Goal: Information Seeking & Learning: Learn about a topic

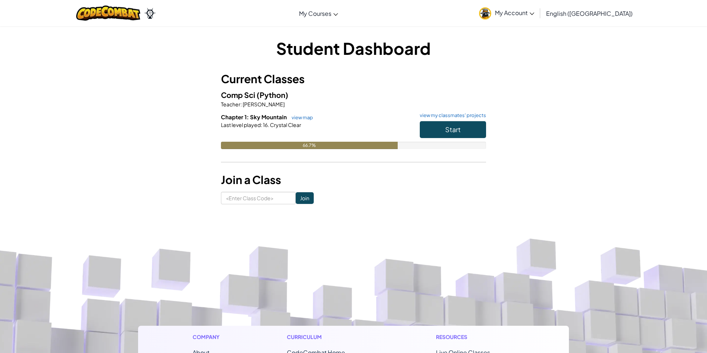
scroll to position [4, 0]
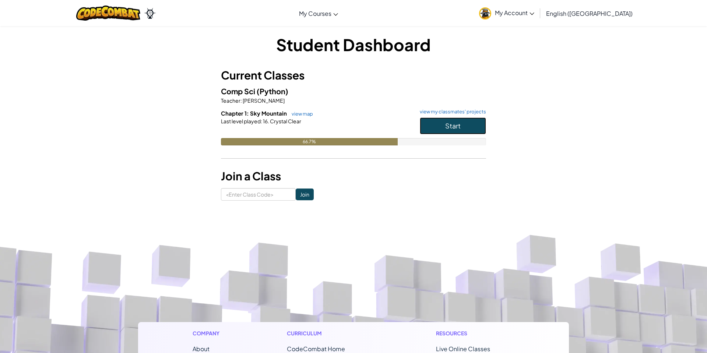
click at [455, 125] on span "Start" at bounding box center [452, 126] width 15 height 8
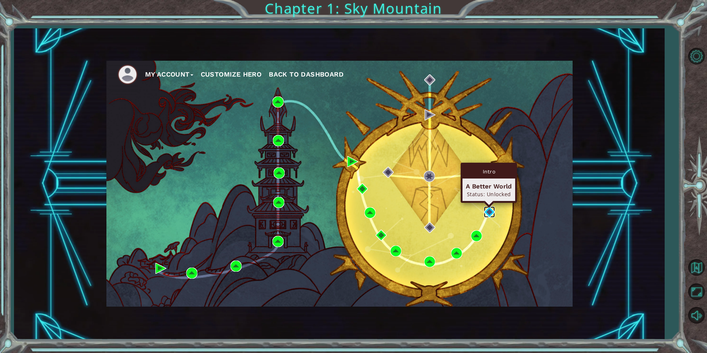
click at [491, 212] on img at bounding box center [489, 212] width 11 height 11
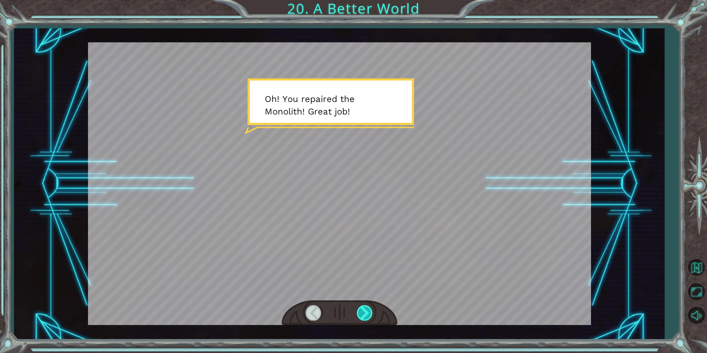
click at [361, 312] on div at bounding box center [365, 312] width 17 height 15
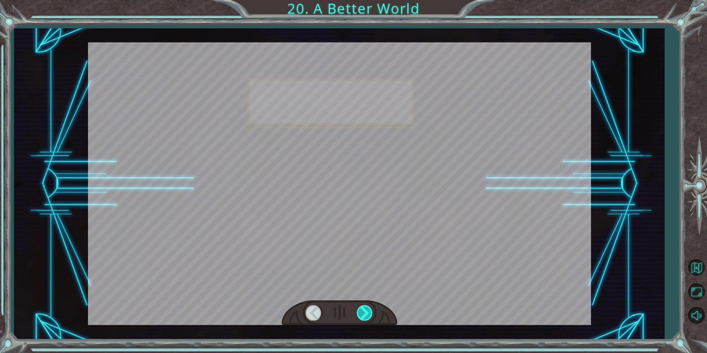
click at [361, 312] on div at bounding box center [365, 312] width 17 height 15
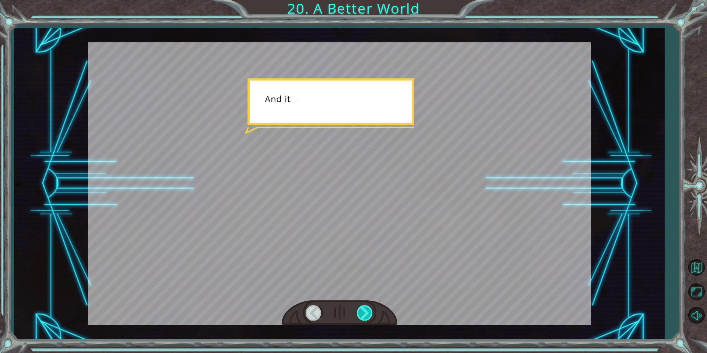
click at [361, 312] on div at bounding box center [365, 312] width 17 height 15
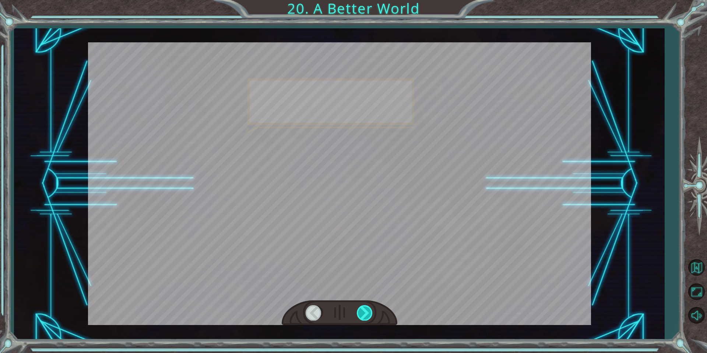
click at [361, 312] on div at bounding box center [365, 312] width 17 height 15
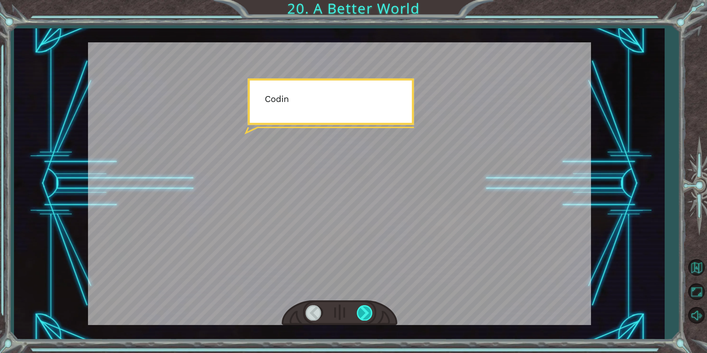
click at [361, 312] on div at bounding box center [365, 312] width 17 height 15
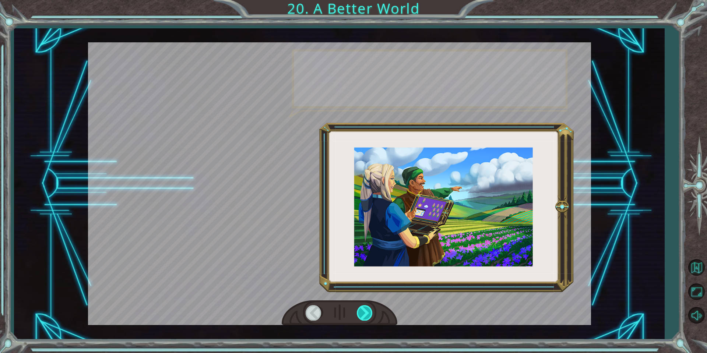
click at [361, 312] on div at bounding box center [365, 312] width 17 height 15
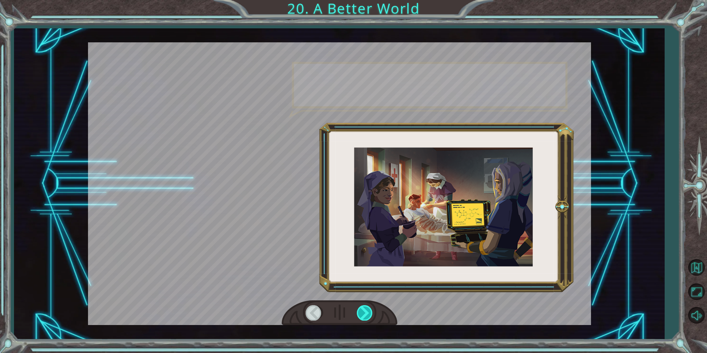
click at [361, 312] on div at bounding box center [365, 312] width 17 height 15
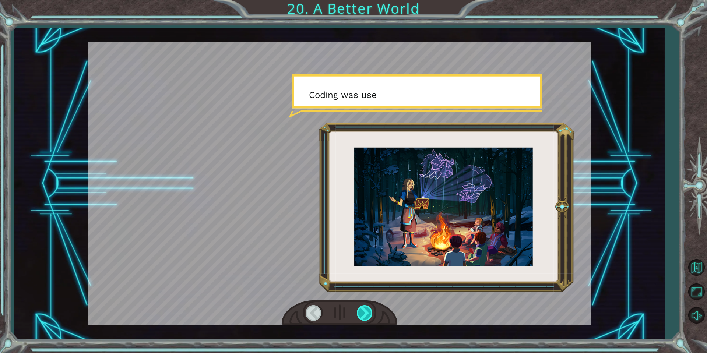
click at [361, 312] on div at bounding box center [365, 312] width 17 height 15
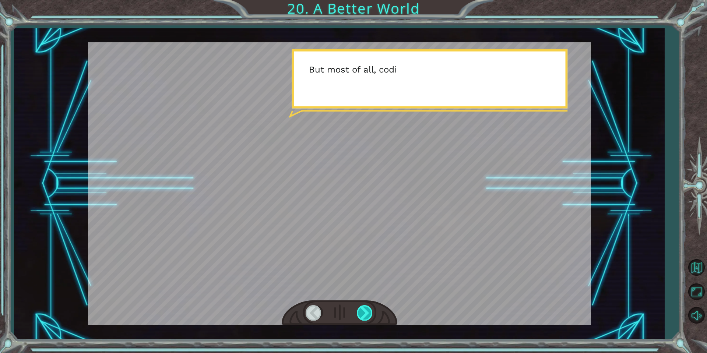
click at [363, 312] on div at bounding box center [365, 312] width 17 height 15
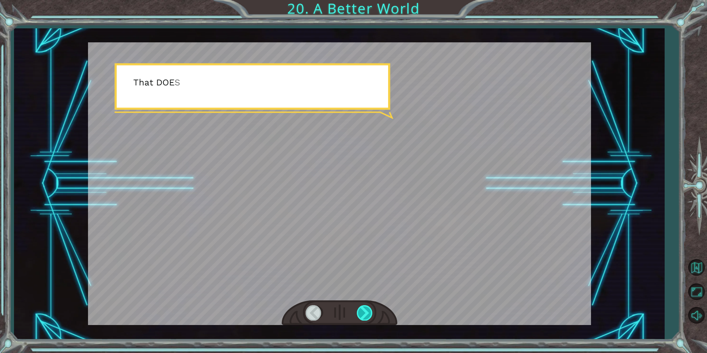
click at [363, 312] on div at bounding box center [365, 312] width 17 height 15
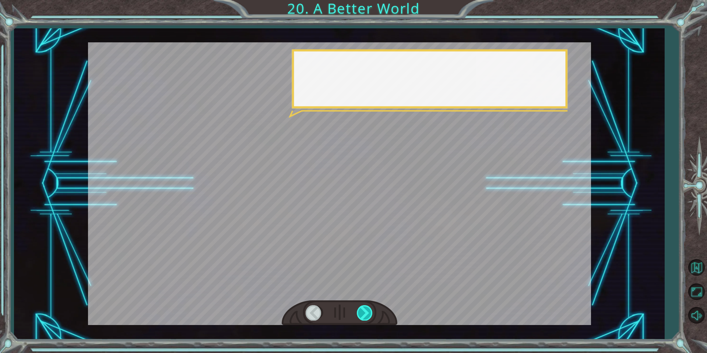
click at [363, 312] on div at bounding box center [365, 312] width 17 height 15
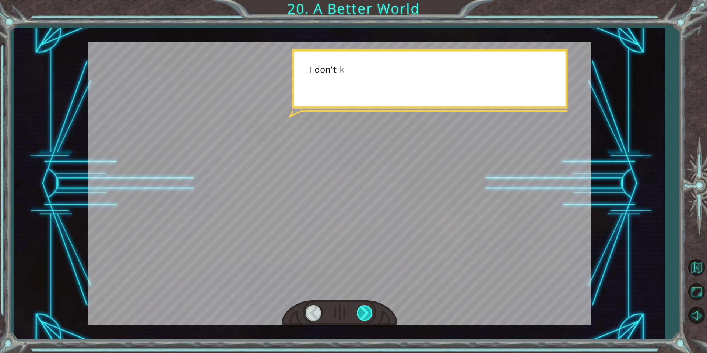
click at [363, 312] on div at bounding box center [365, 312] width 17 height 15
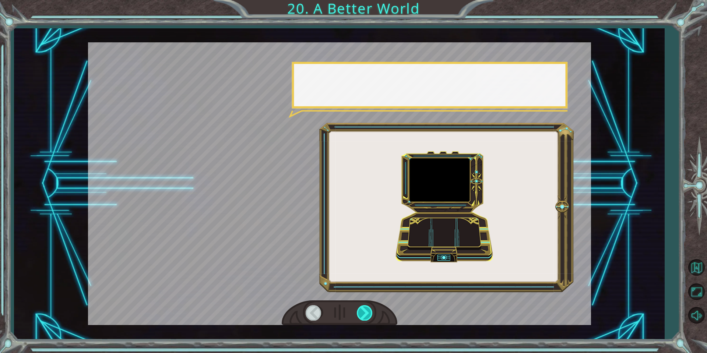
click at [363, 312] on div at bounding box center [365, 312] width 17 height 15
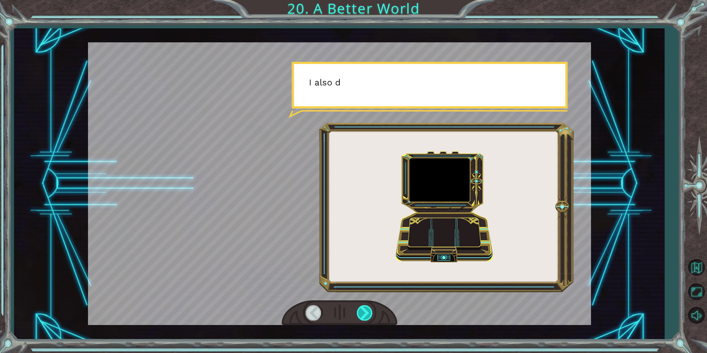
click at [363, 312] on div at bounding box center [365, 312] width 17 height 15
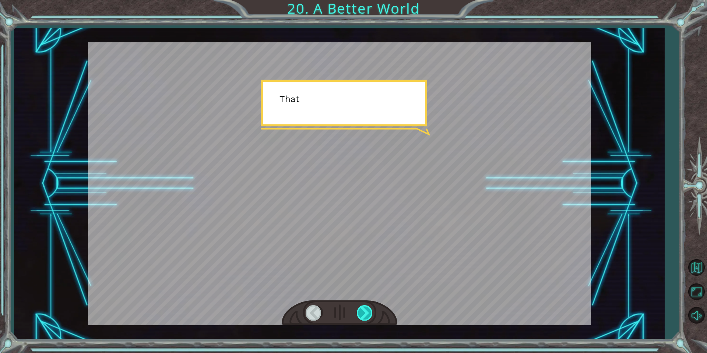
click at [363, 312] on div at bounding box center [365, 312] width 17 height 15
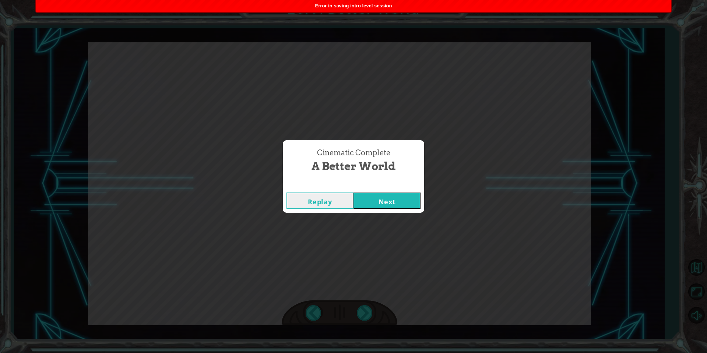
click at [391, 204] on button "Next" at bounding box center [386, 201] width 67 height 17
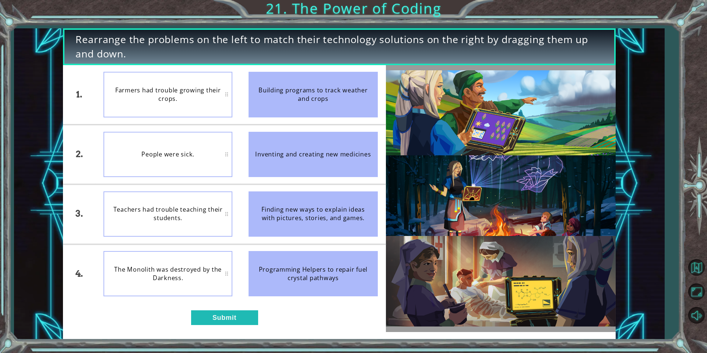
click at [191, 161] on div "People were sick." at bounding box center [167, 154] width 129 height 45
click at [222, 320] on button "Submit" at bounding box center [224, 317] width 67 height 15
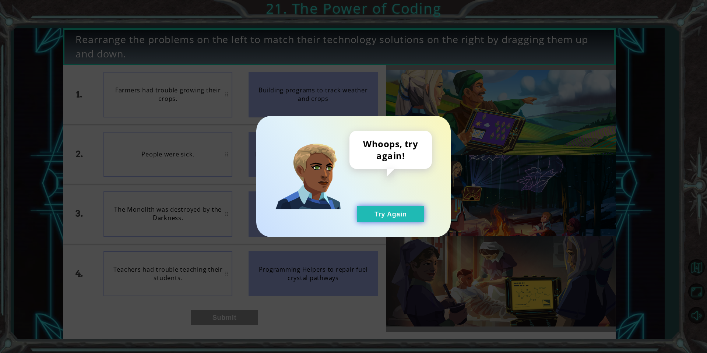
click at [378, 214] on button "Try Again" at bounding box center [390, 214] width 67 height 17
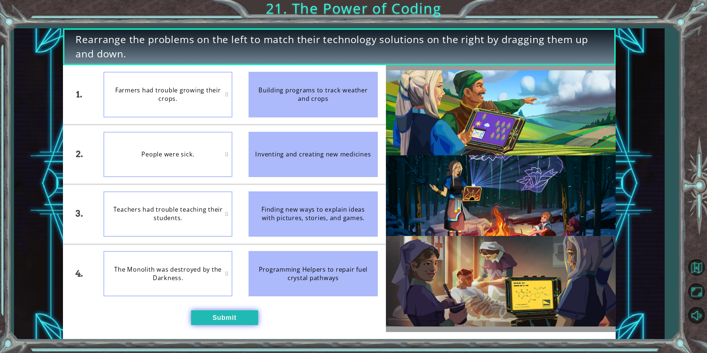
click at [229, 316] on button "Submit" at bounding box center [224, 317] width 67 height 15
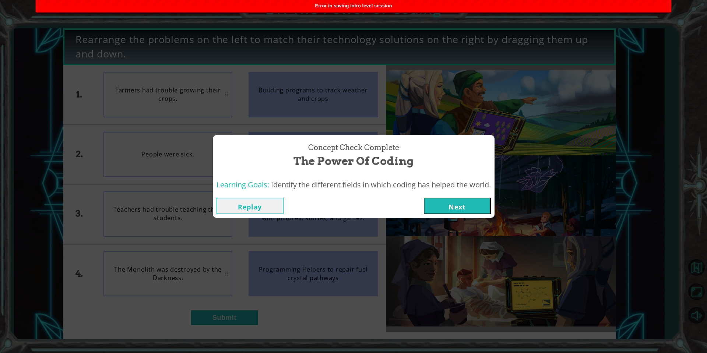
click at [446, 208] on button "Next" at bounding box center [457, 206] width 67 height 17
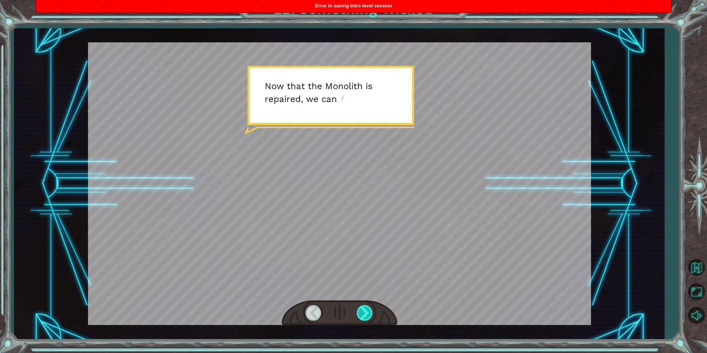
drag, startPoint x: 360, startPoint y: 315, endPoint x: 366, endPoint y: 314, distance: 5.9
click at [363, 314] on div at bounding box center [365, 312] width 17 height 15
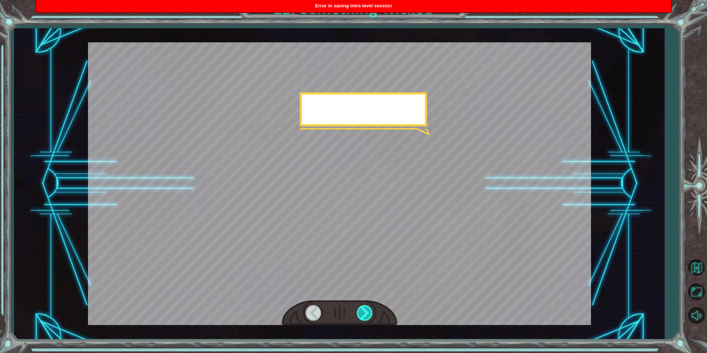
click at [366, 314] on div at bounding box center [365, 312] width 17 height 15
click at [365, 314] on div at bounding box center [365, 312] width 17 height 15
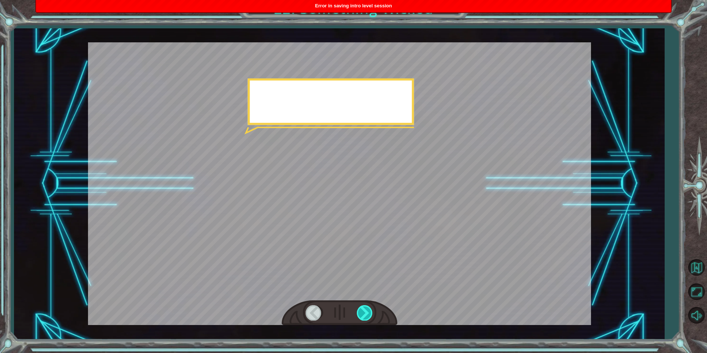
click at [365, 314] on div at bounding box center [365, 312] width 17 height 15
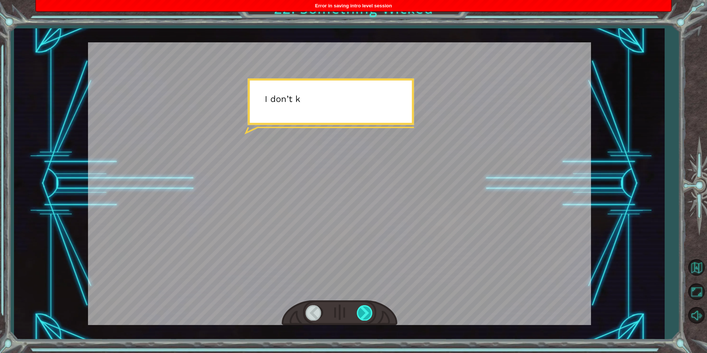
click at [365, 314] on div at bounding box center [365, 312] width 17 height 15
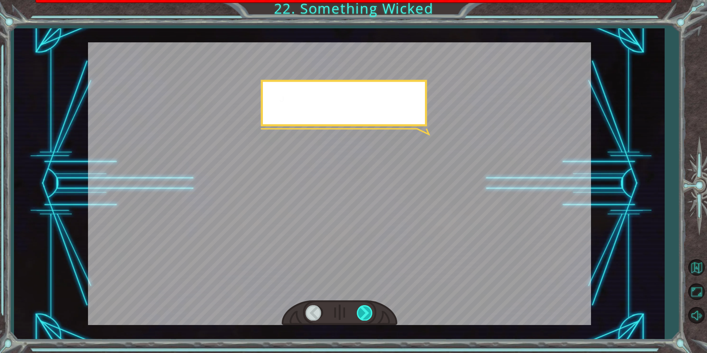
click at [365, 314] on div at bounding box center [365, 312] width 17 height 15
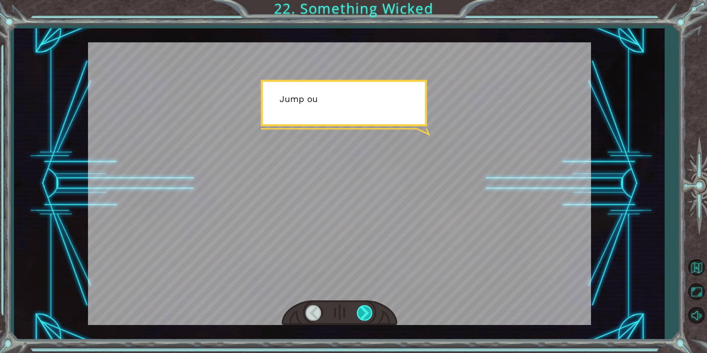
click at [365, 314] on div at bounding box center [365, 312] width 17 height 15
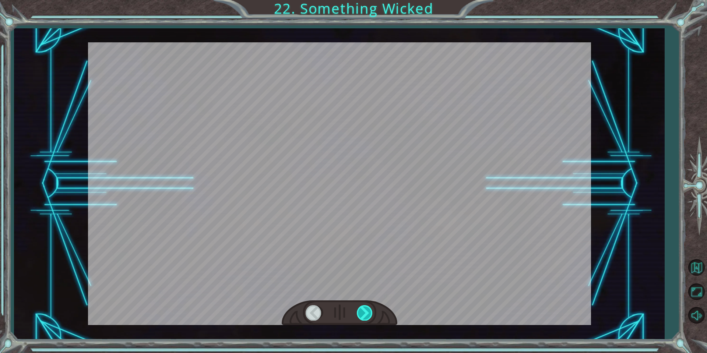
click at [365, 314] on div at bounding box center [365, 312] width 17 height 15
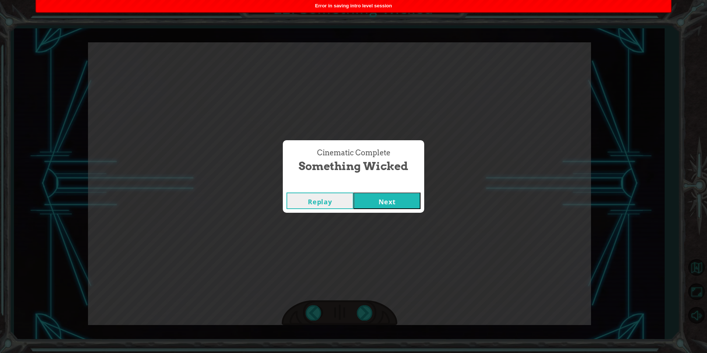
click at [387, 199] on button "Next" at bounding box center [386, 201] width 67 height 17
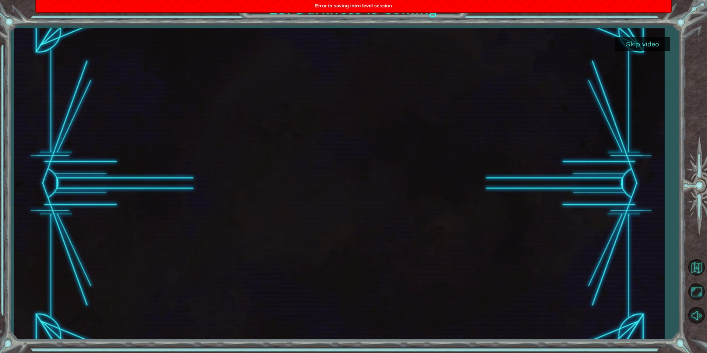
click at [363, 4] on span "Error in saving intro level session" at bounding box center [353, 6] width 77 height 6
click at [362, 5] on span "Error in saving intro level session" at bounding box center [353, 6] width 77 height 6
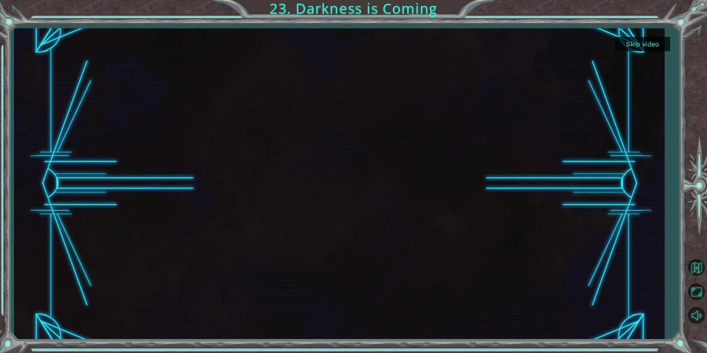
click at [653, 43] on button "Skip video" at bounding box center [642, 44] width 55 height 14
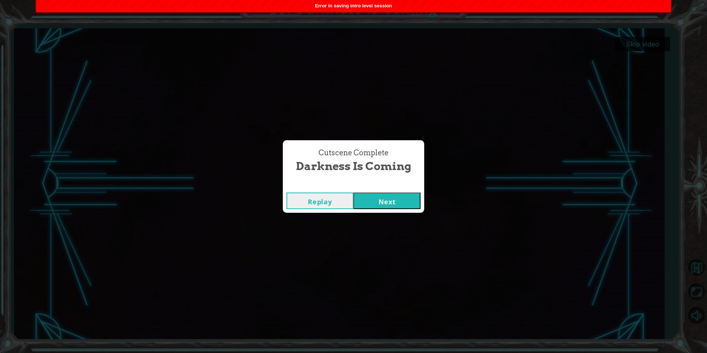
click at [376, 205] on button "Next" at bounding box center [386, 201] width 67 height 17
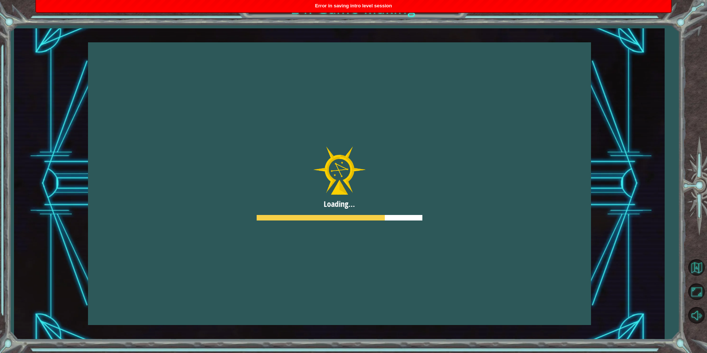
click at [224, 120] on div at bounding box center [339, 183] width 503 height 283
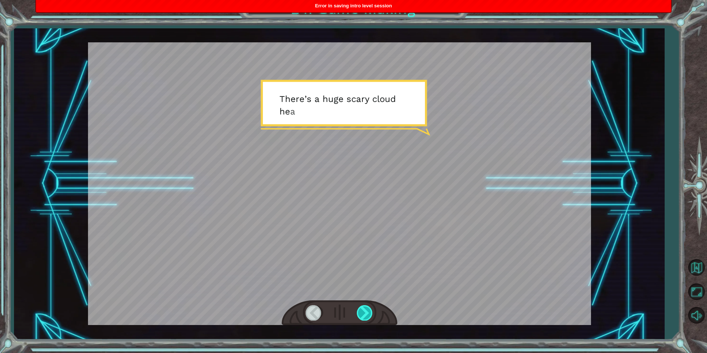
click at [357, 309] on div at bounding box center [365, 312] width 17 height 15
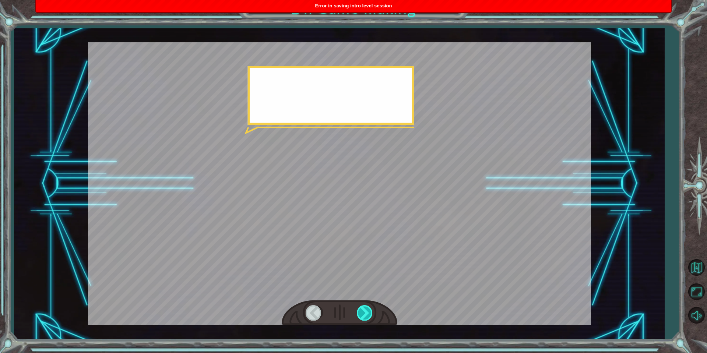
click at [357, 309] on div at bounding box center [365, 312] width 17 height 15
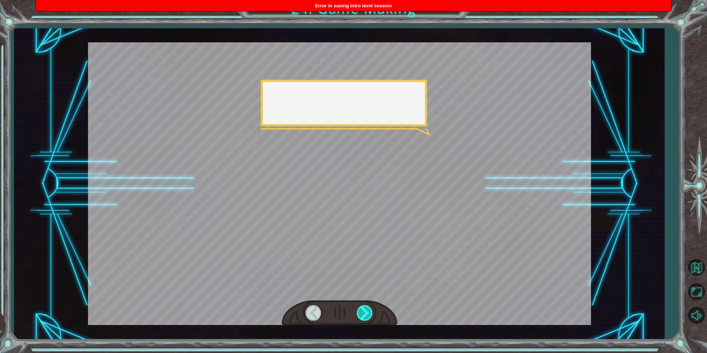
click at [357, 309] on div at bounding box center [365, 312] width 17 height 15
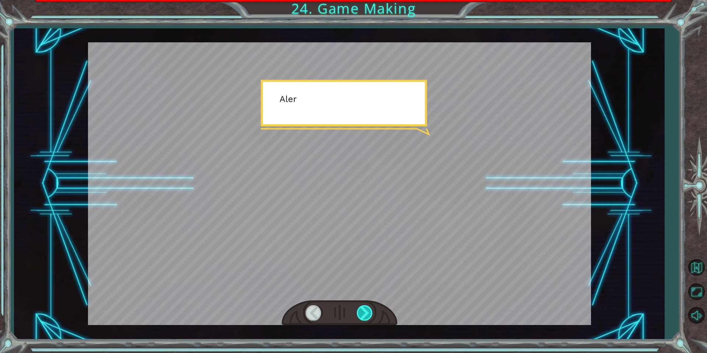
click at [357, 309] on div at bounding box center [365, 312] width 17 height 15
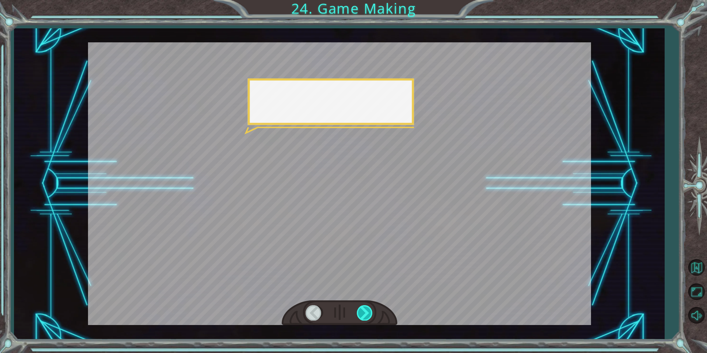
click at [357, 309] on div at bounding box center [365, 312] width 17 height 15
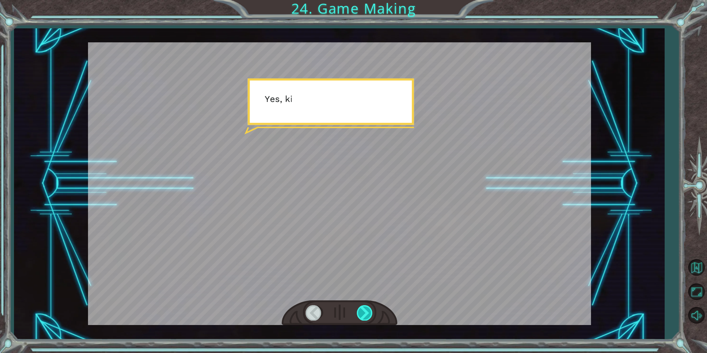
click at [357, 309] on div at bounding box center [365, 312] width 17 height 15
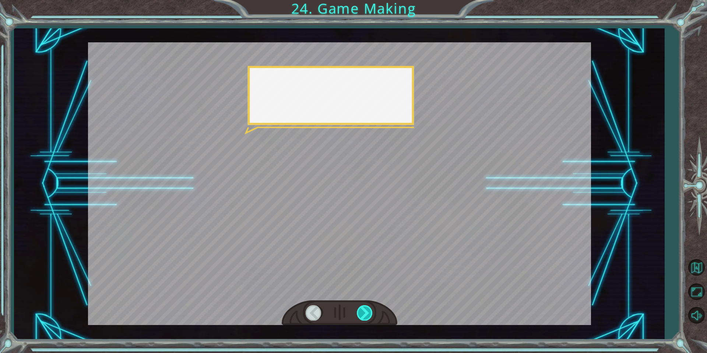
click at [357, 309] on div at bounding box center [365, 312] width 17 height 15
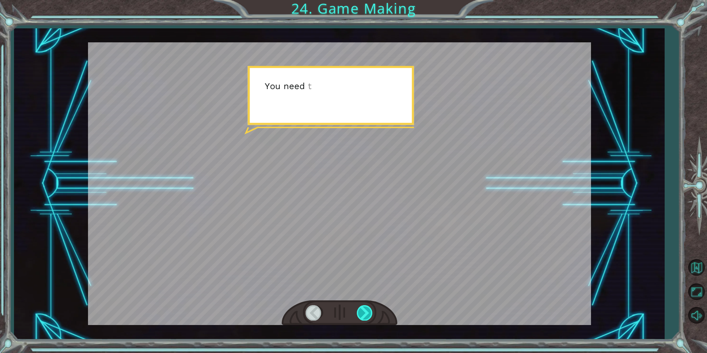
click at [357, 309] on div at bounding box center [365, 312] width 17 height 15
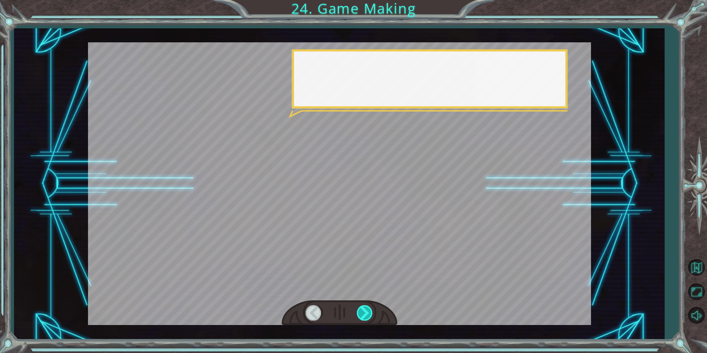
click at [357, 309] on div at bounding box center [365, 312] width 17 height 15
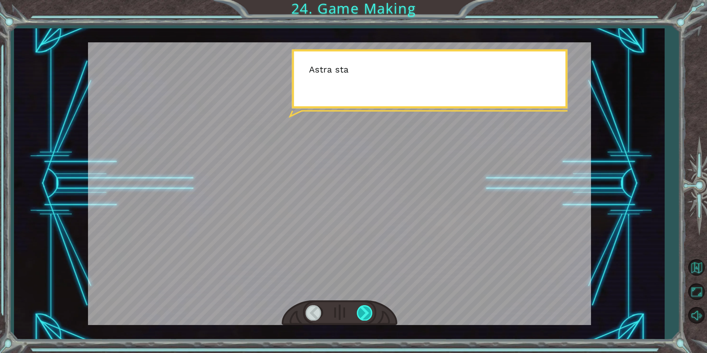
click at [357, 309] on div at bounding box center [365, 312] width 17 height 15
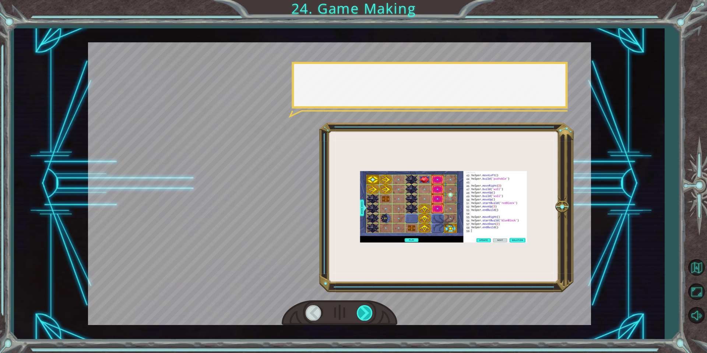
click at [357, 309] on div at bounding box center [365, 312] width 17 height 15
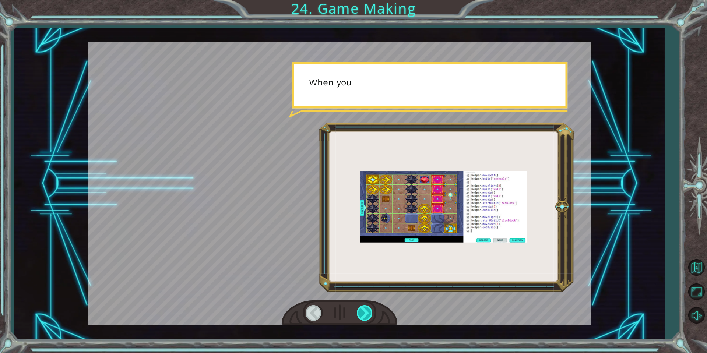
click at [357, 309] on div at bounding box center [365, 312] width 17 height 15
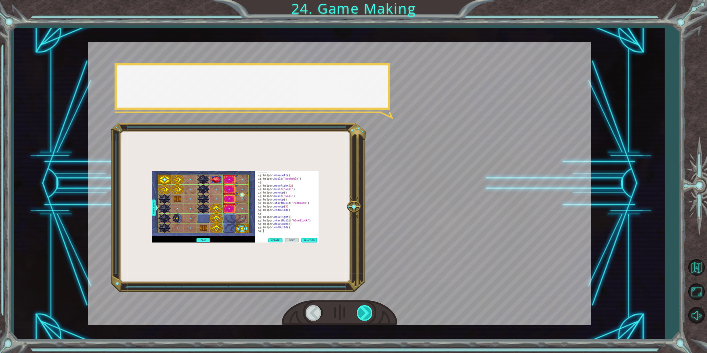
click at [357, 309] on div at bounding box center [365, 312] width 17 height 15
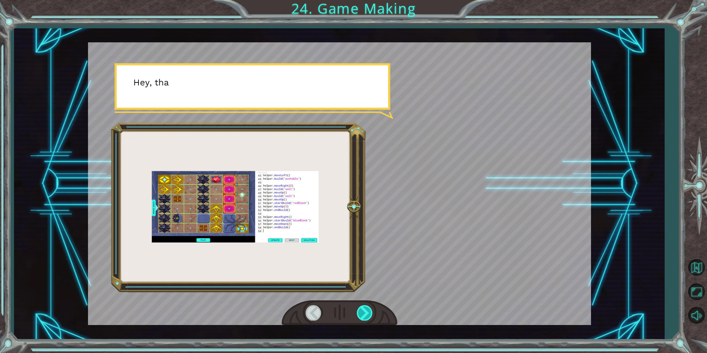
click at [357, 309] on div at bounding box center [365, 312] width 17 height 15
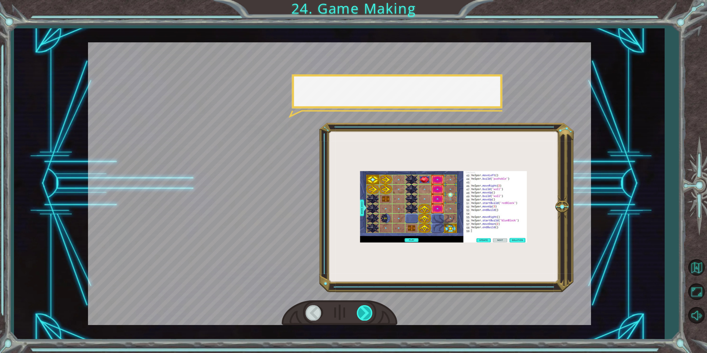
click at [357, 309] on div at bounding box center [365, 312] width 17 height 15
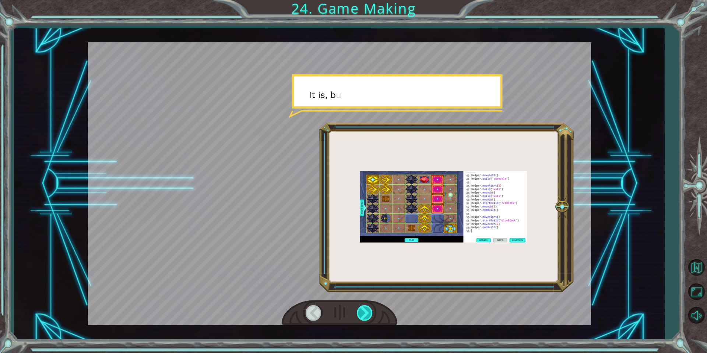
click at [357, 309] on div at bounding box center [365, 312] width 17 height 15
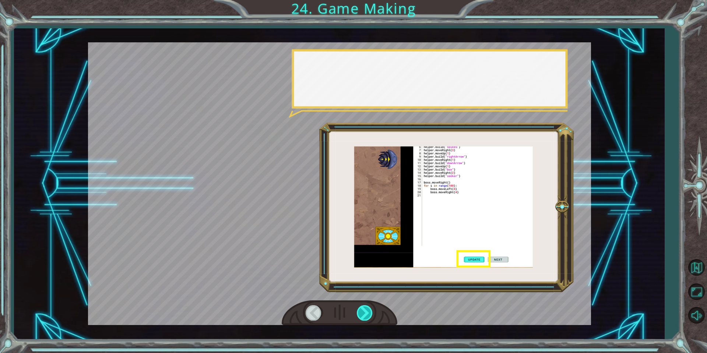
click at [357, 309] on div at bounding box center [365, 312] width 17 height 15
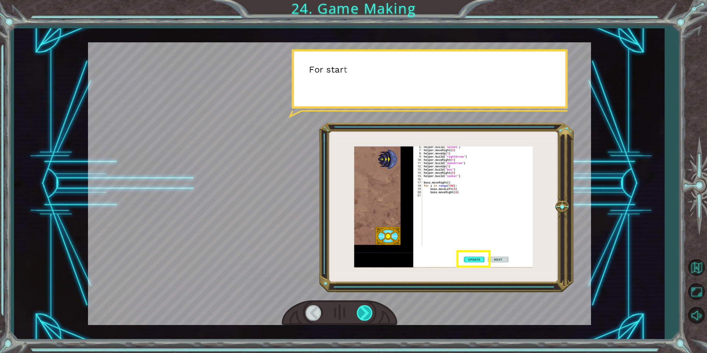
click at [357, 309] on div at bounding box center [365, 312] width 17 height 15
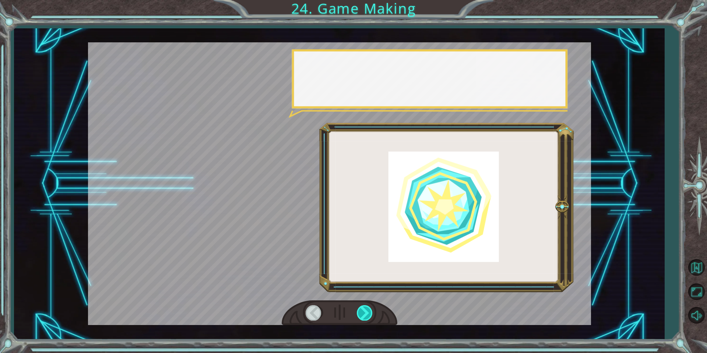
click at [357, 309] on div at bounding box center [365, 312] width 17 height 15
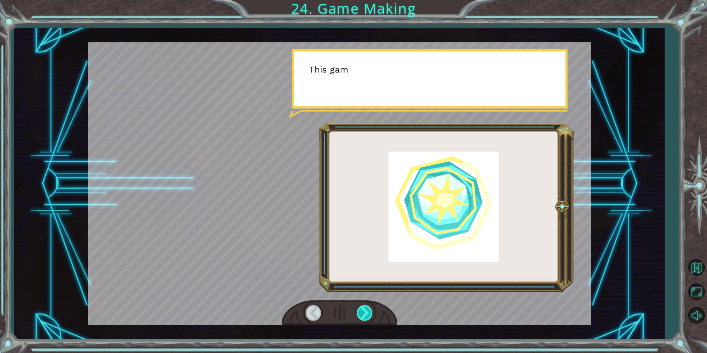
click at [357, 309] on div at bounding box center [365, 312] width 17 height 15
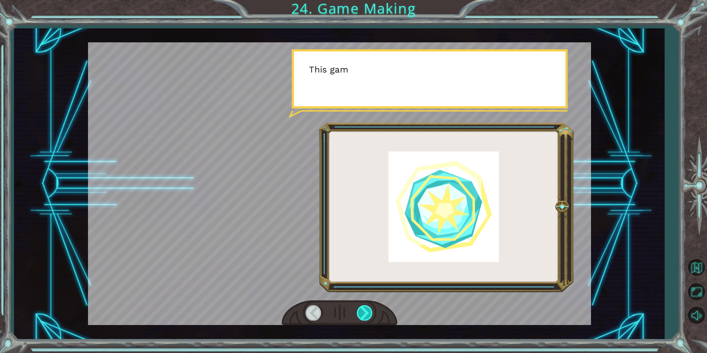
click at [357, 309] on div at bounding box center [365, 312] width 17 height 15
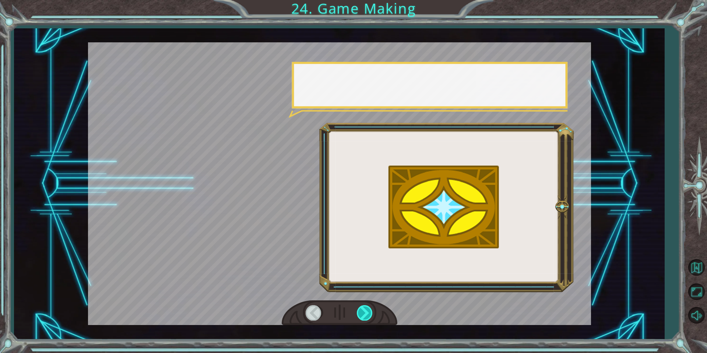
click at [357, 309] on div at bounding box center [365, 312] width 17 height 15
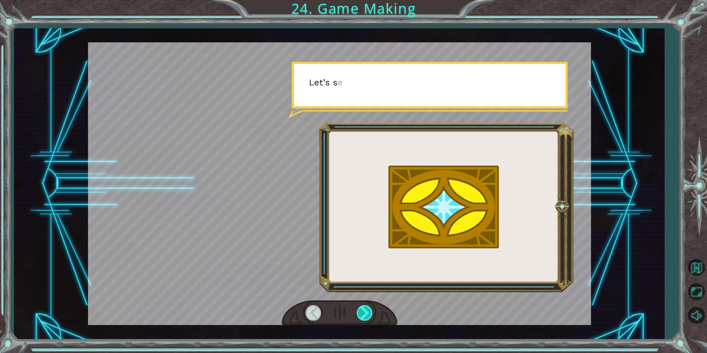
click at [357, 309] on div at bounding box center [365, 312] width 17 height 15
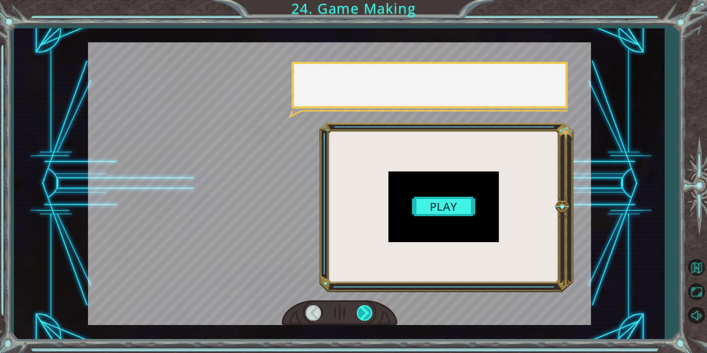
click at [357, 309] on div at bounding box center [365, 312] width 17 height 15
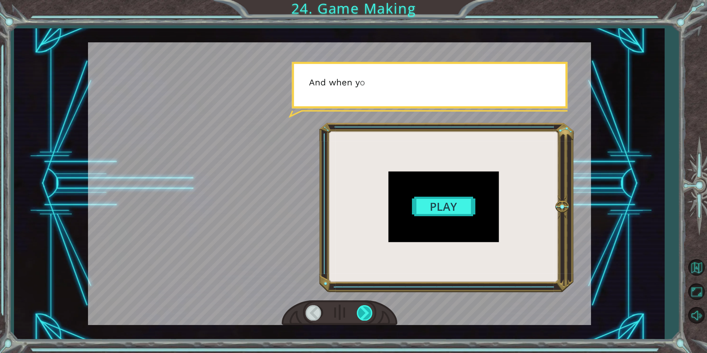
click at [357, 309] on div at bounding box center [365, 312] width 17 height 15
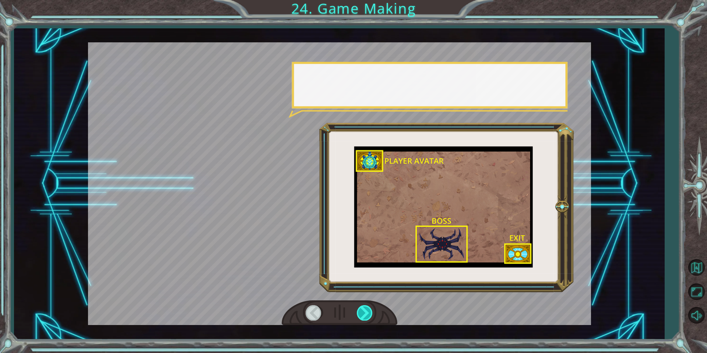
click at [357, 309] on div at bounding box center [365, 312] width 17 height 15
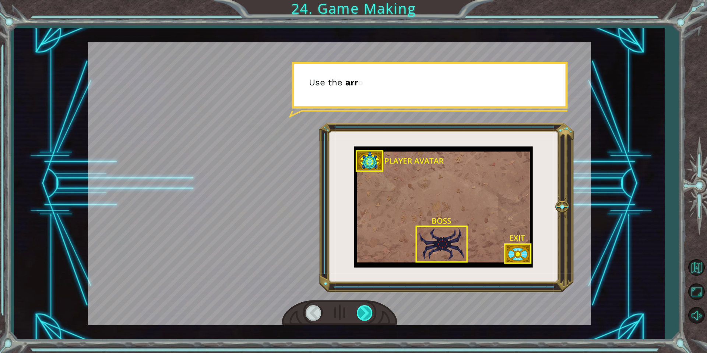
click at [357, 309] on div at bounding box center [365, 312] width 17 height 15
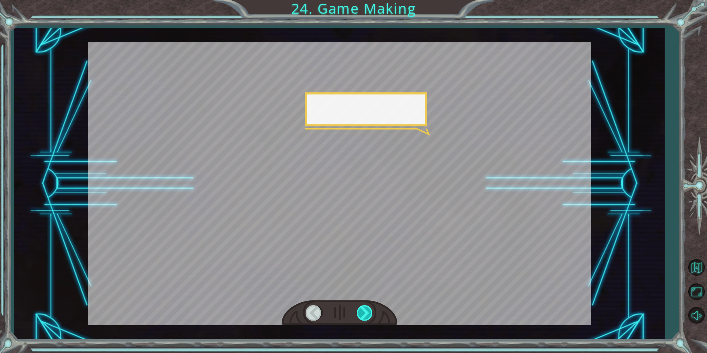
click at [357, 309] on div at bounding box center [365, 312] width 17 height 15
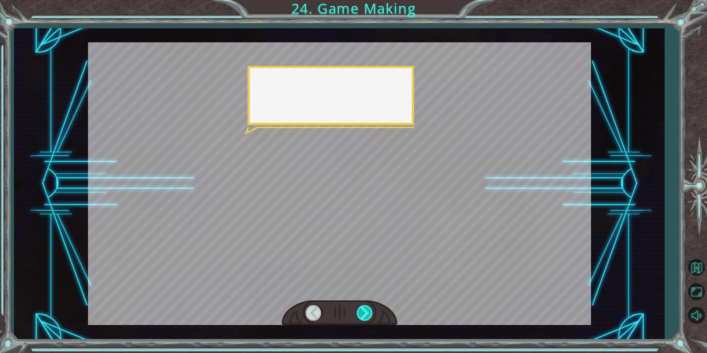
click at [357, 309] on div at bounding box center [365, 312] width 17 height 15
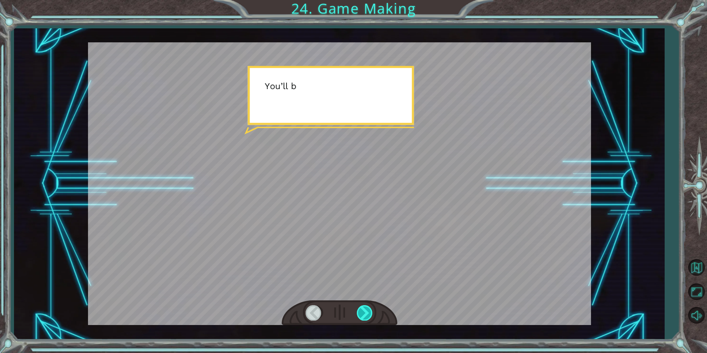
click at [357, 309] on div at bounding box center [365, 312] width 17 height 15
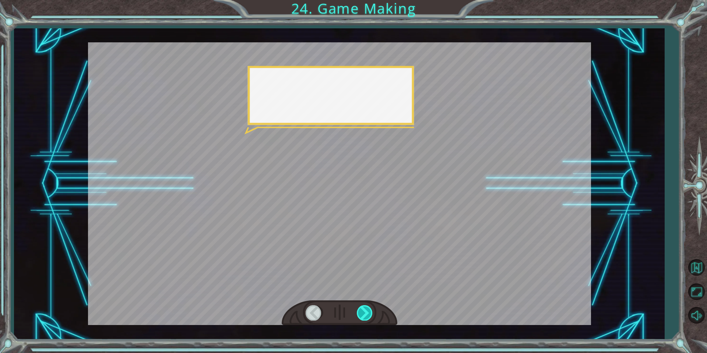
click at [357, 309] on div at bounding box center [365, 312] width 17 height 15
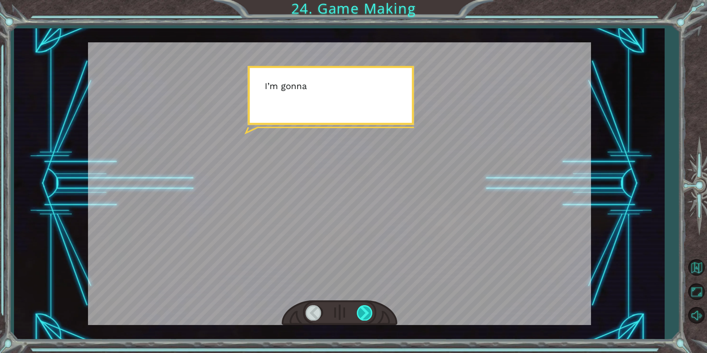
click at [357, 309] on div at bounding box center [365, 312] width 17 height 15
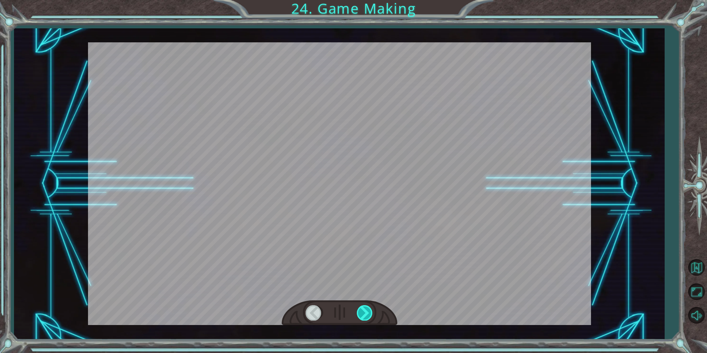
click at [357, 309] on div at bounding box center [365, 312] width 17 height 15
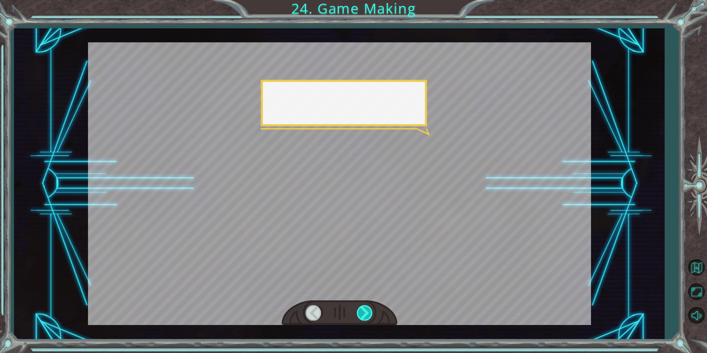
click at [357, 309] on div at bounding box center [365, 312] width 17 height 15
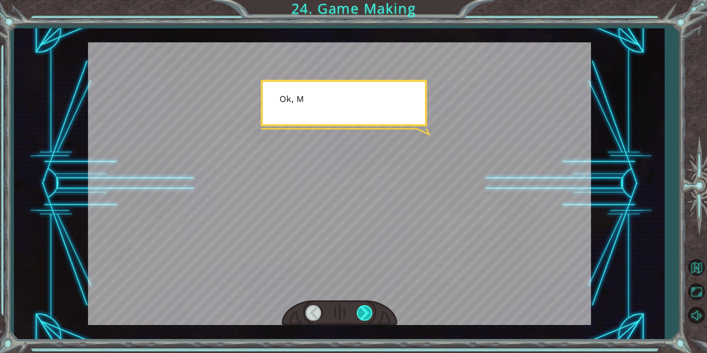
click at [357, 309] on div at bounding box center [365, 312] width 17 height 15
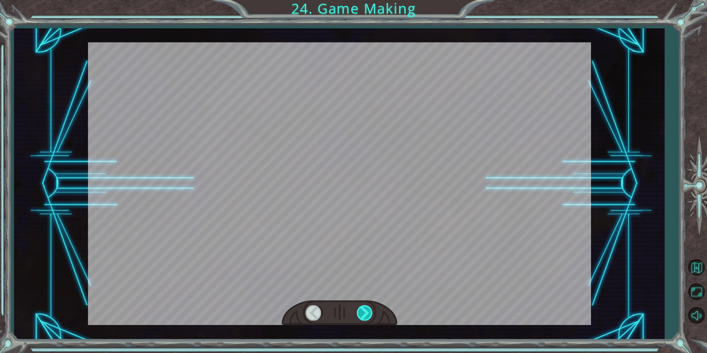
click at [357, 309] on div at bounding box center [365, 312] width 17 height 15
click at [356, 0] on div "T h e r e ’ s a h u g e s c a r y c l o u d h e a d i n g t o w a r d s u s ! W…" at bounding box center [353, 0] width 707 height 0
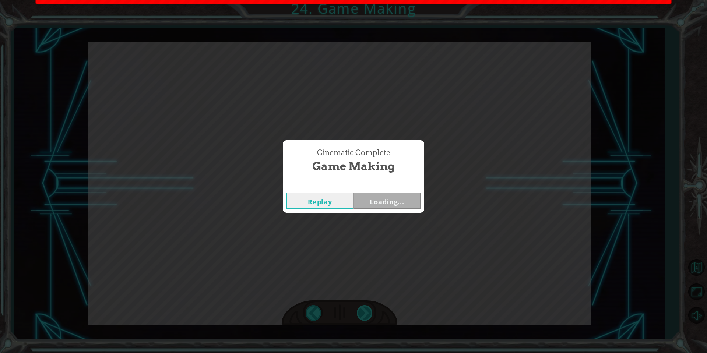
click at [356, 309] on div "Cinematic Complete Game Making Replay Loading..." at bounding box center [353, 176] width 707 height 353
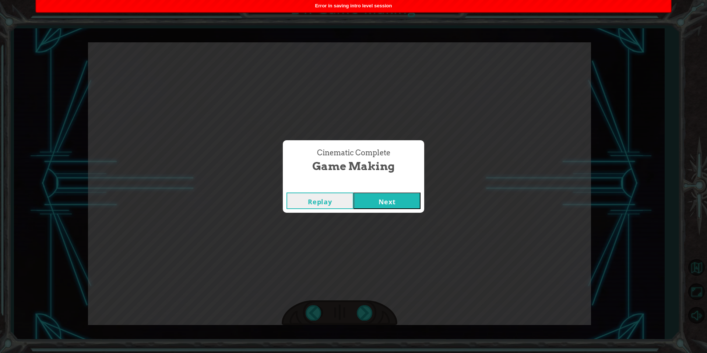
click at [407, 198] on button "Next" at bounding box center [386, 201] width 67 height 17
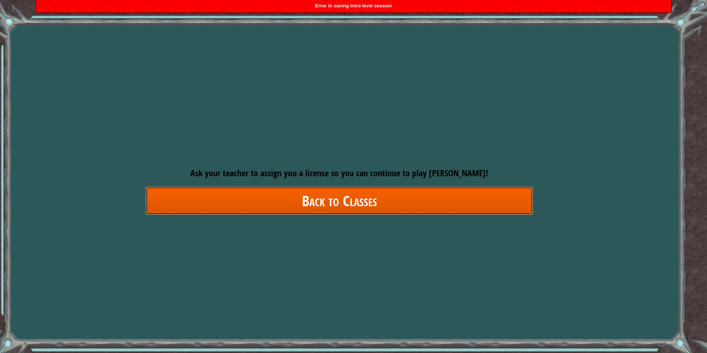
click at [351, 198] on link "Back to Classes" at bounding box center [339, 201] width 388 height 28
